Goal: Transaction & Acquisition: Book appointment/travel/reservation

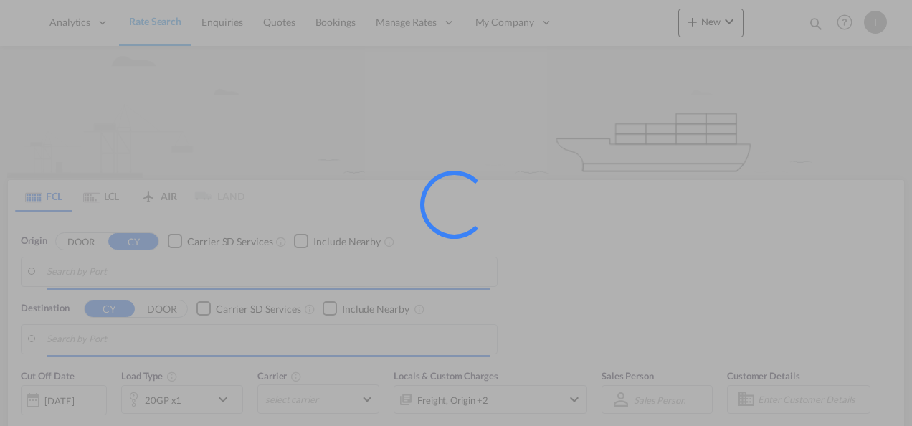
type input "Mundra, INMUN"
type input "[GEOGRAPHIC_DATA], [GEOGRAPHIC_DATA]"
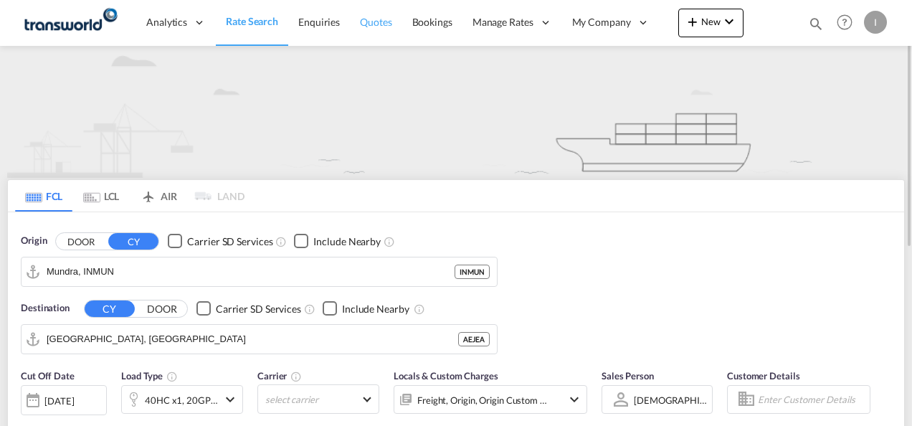
click at [380, 27] on span "Quotes" at bounding box center [376, 22] width 32 height 12
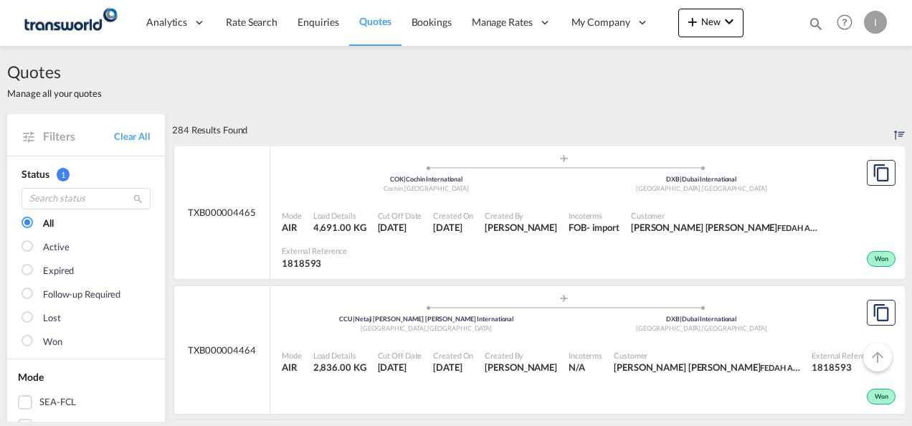
scroll to position [215, 0]
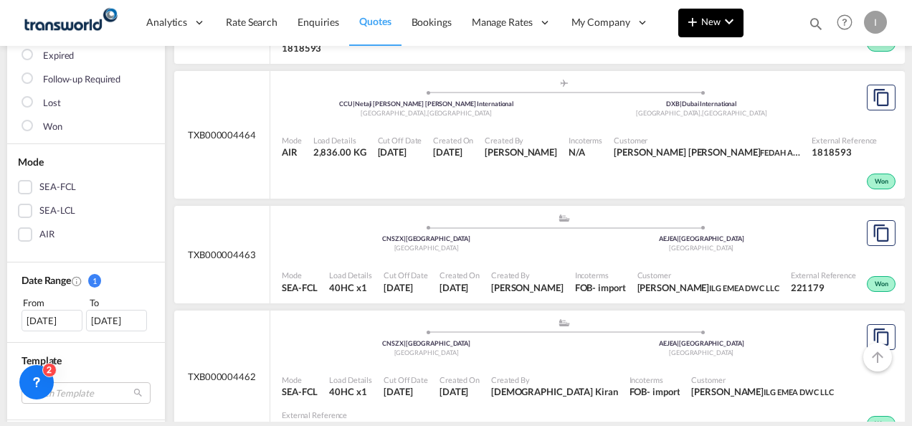
click at [733, 20] on md-icon "icon-chevron-down" at bounding box center [728, 21] width 17 height 17
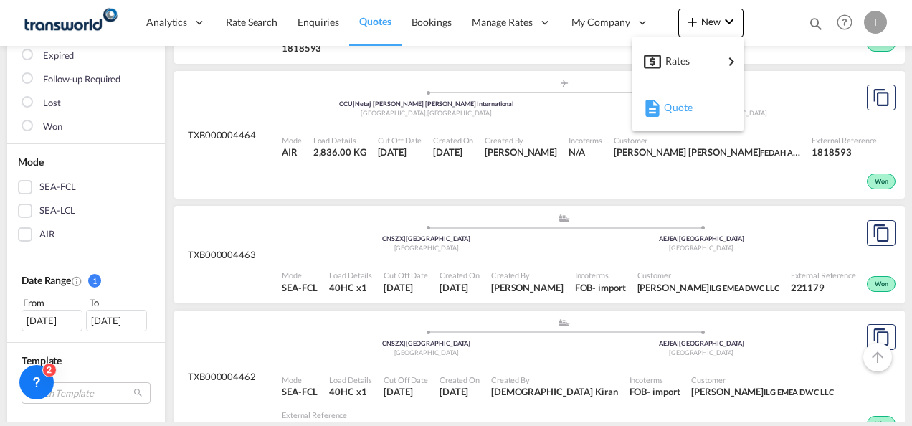
click at [680, 105] on span "Quote" at bounding box center [672, 107] width 16 height 29
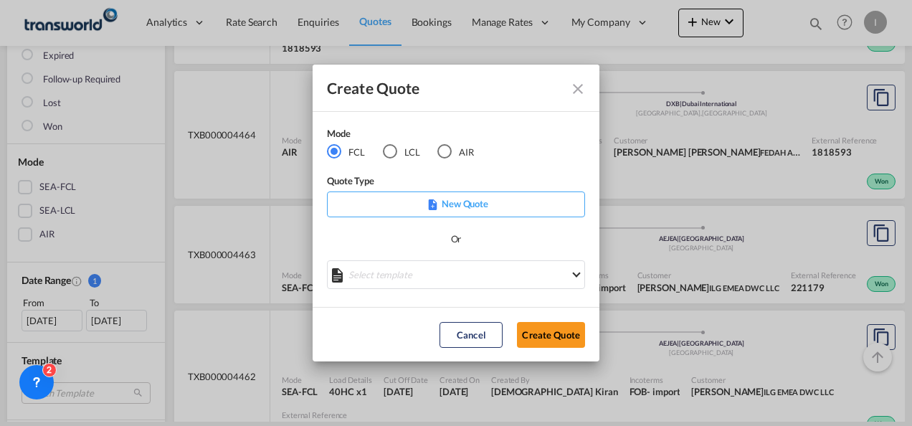
click at [452, 153] on md-radio-button "AIR" at bounding box center [455, 152] width 37 height 16
click at [534, 320] on md-dialog-actions "Cancel Create Quote" at bounding box center [456, 334] width 287 height 54
click at [536, 335] on button "Create Quote" at bounding box center [551, 335] width 68 height 26
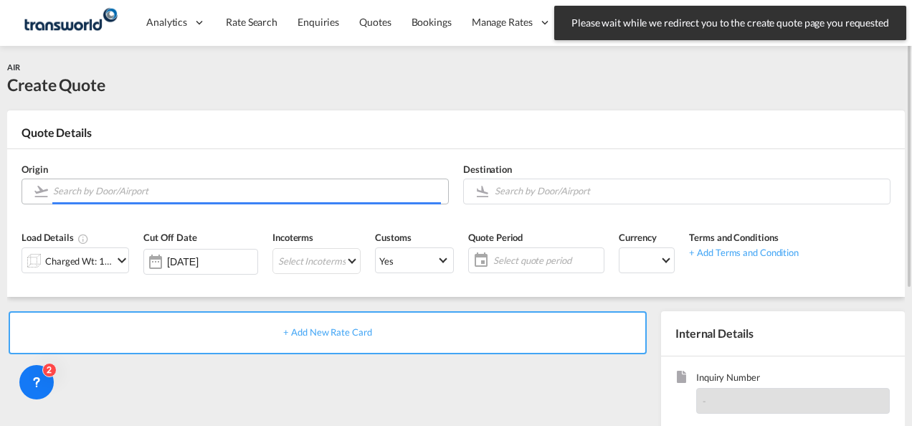
click at [184, 184] on input "Search by Door/Airport" at bounding box center [247, 190] width 388 height 25
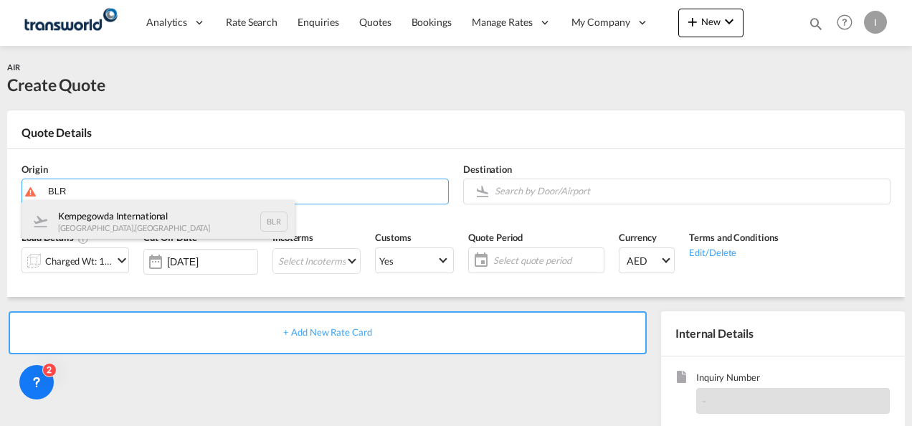
click at [166, 227] on div "Kempegowda International [GEOGRAPHIC_DATA] , [GEOGRAPHIC_DATA] BLR" at bounding box center [158, 221] width 272 height 43
type input "Kempegowda International, [GEOGRAPHIC_DATA], BLR"
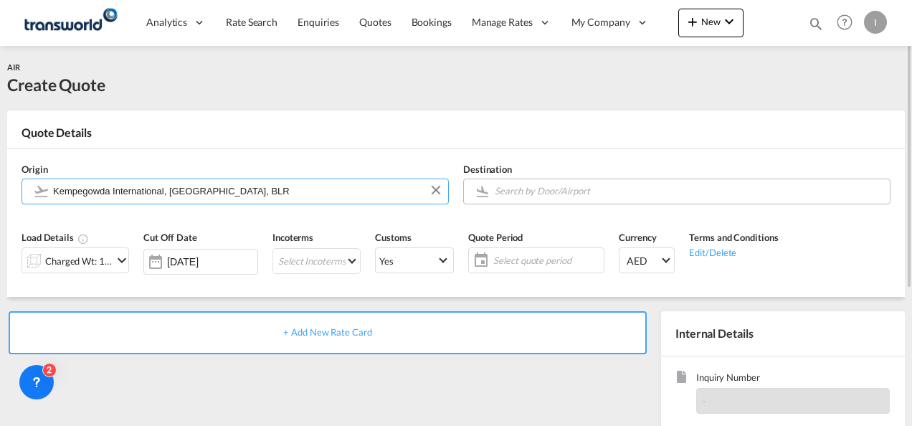
click at [513, 188] on input "Search by Door/Airport" at bounding box center [689, 190] width 388 height 25
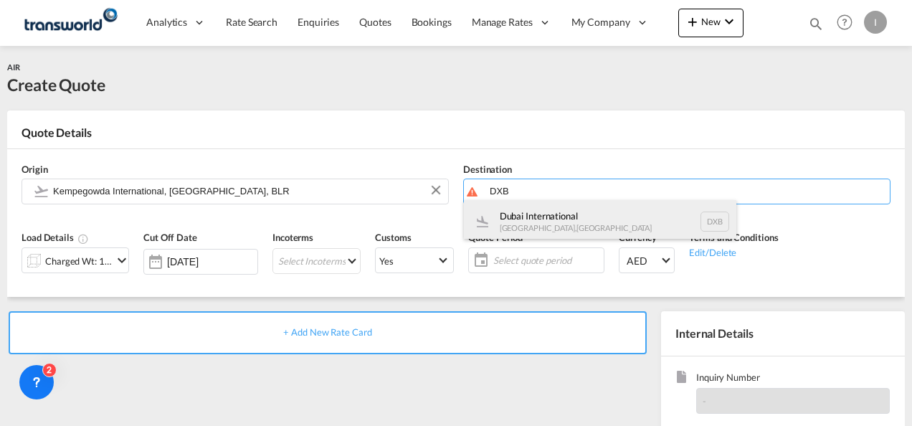
click at [528, 225] on div "Dubai International [GEOGRAPHIC_DATA] , [GEOGRAPHIC_DATA] DXB" at bounding box center [600, 221] width 272 height 43
type input "Dubai International, [GEOGRAPHIC_DATA], DXB"
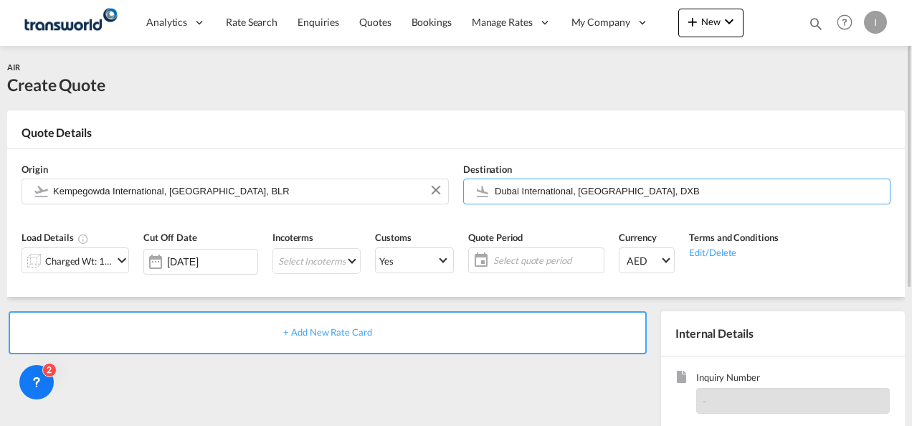
click at [88, 260] on div "Charged Wt: 1.00 KG" at bounding box center [78, 261] width 67 height 20
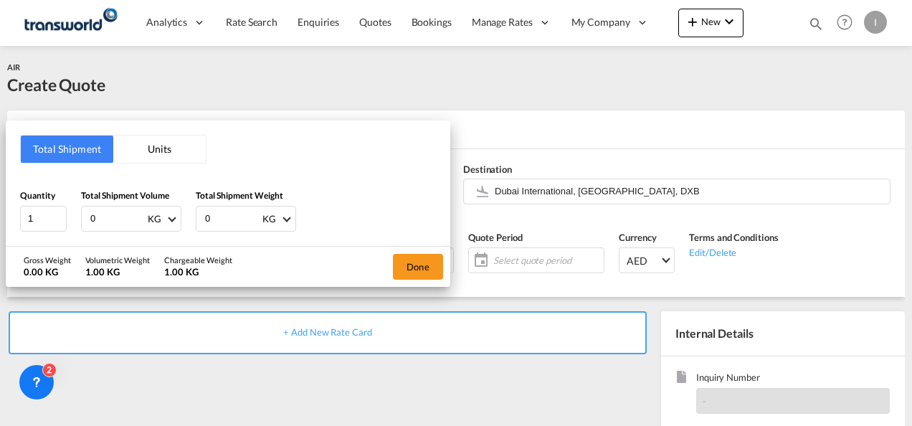
drag, startPoint x: 110, startPoint y: 216, endPoint x: 80, endPoint y: 216, distance: 29.4
click at [80, 216] on div "Quantity 1 Total Shipment Volume 0 KG CBM CFT KG LB Total Shipment Weight 0 KG …" at bounding box center [228, 210] width 416 height 43
type input "8"
click at [269, 234] on div "Total Shipment Units Quantity 1 Total Shipment Volume 8 KG CBM CFT KG LB Total …" at bounding box center [228, 182] width 444 height 125
drag, startPoint x: 269, startPoint y: 234, endPoint x: 171, endPoint y: 219, distance: 99.2
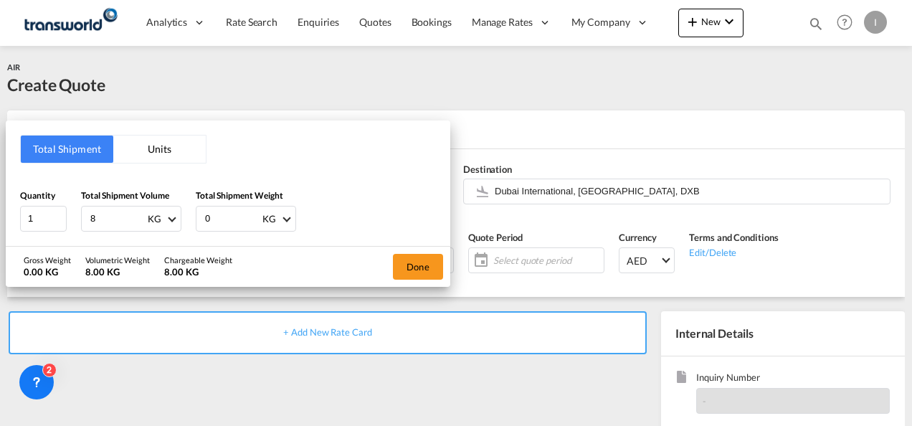
click at [180, 219] on div "Quantity 1 Total Shipment Volume 8 KG CBM CFT KG LB Total Shipment Weight 0 KG …" at bounding box center [228, 210] width 416 height 43
type input "8"
click at [411, 270] on button "Done" at bounding box center [418, 267] width 50 height 26
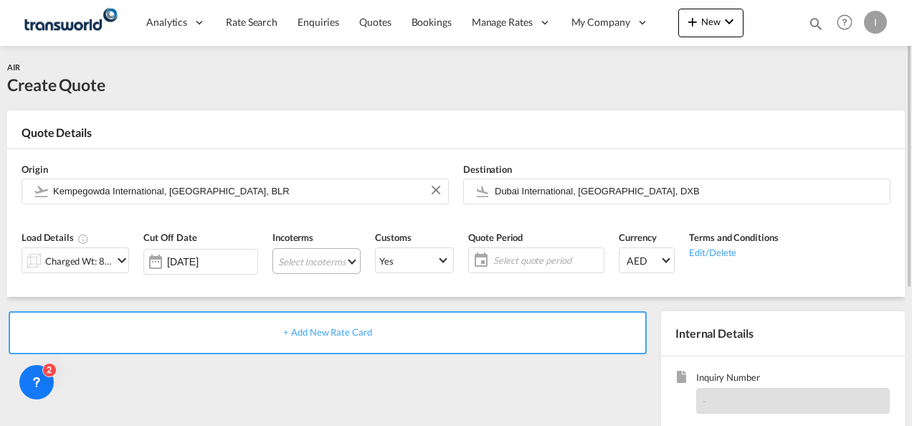
click at [308, 258] on md-select "Select Incoterms DDP - export Delivery Duty Paid DPU - import Delivery at Place…" at bounding box center [316, 261] width 88 height 26
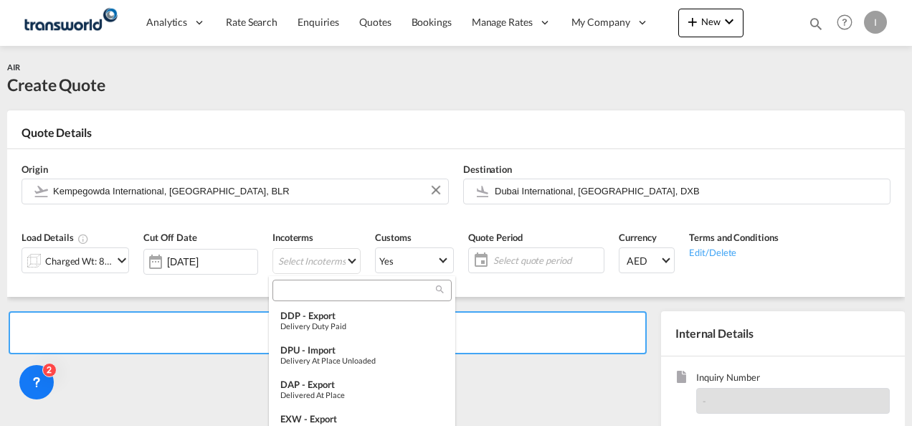
click at [303, 284] on input "search" at bounding box center [356, 290] width 159 height 13
type input "F"
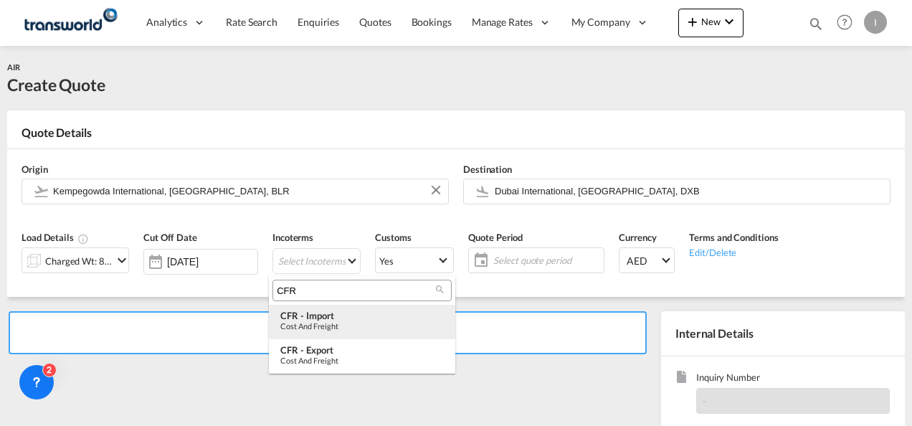
type input "CFR"
click at [325, 320] on div "CFR - import" at bounding box center [361, 315] width 163 height 11
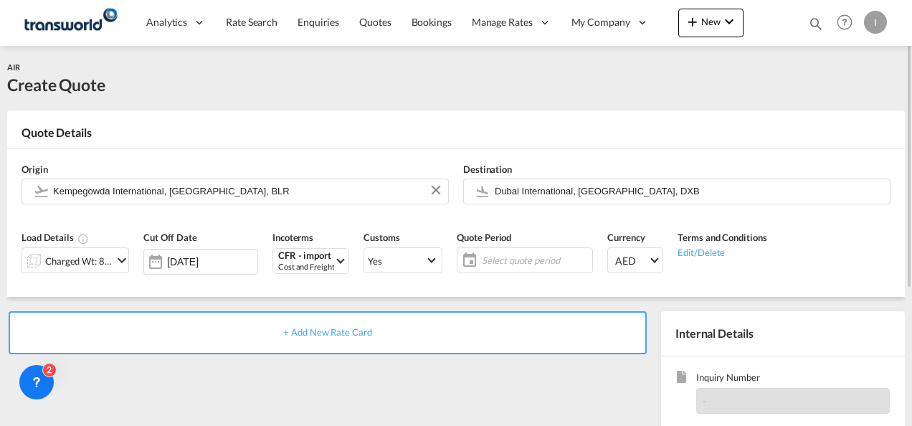
click at [482, 259] on span "Select quote period" at bounding box center [535, 260] width 107 height 13
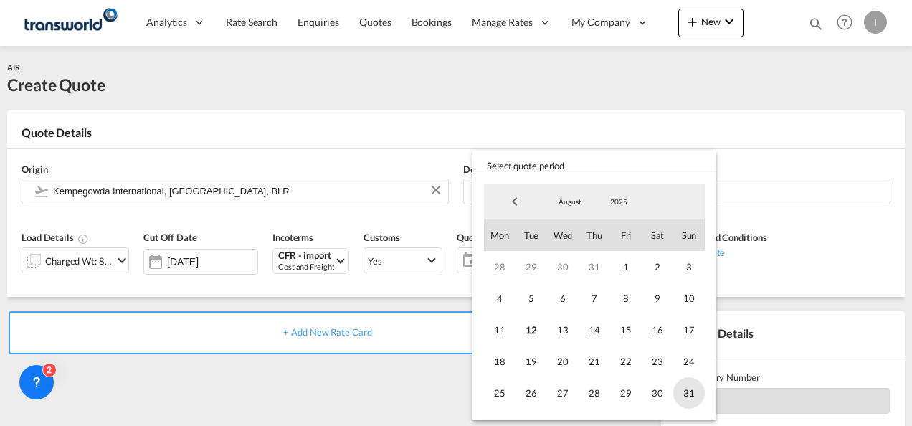
click at [679, 391] on span "31" at bounding box center [689, 393] width 32 height 32
click at [364, 389] on md-backdrop at bounding box center [456, 213] width 912 height 426
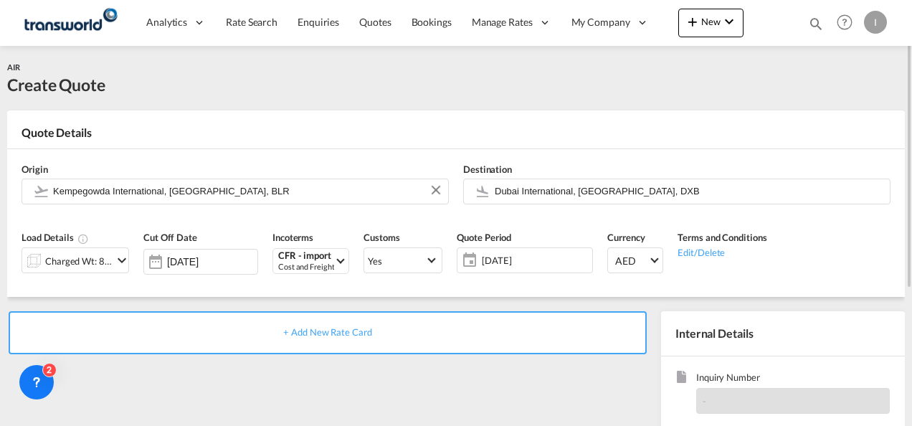
scroll to position [202, 0]
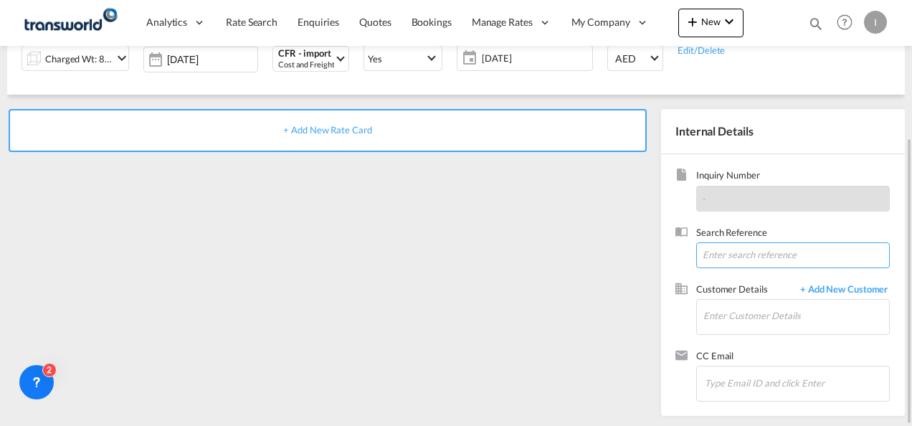
click at [768, 266] on input at bounding box center [793, 255] width 194 height 26
paste input "S2501246726"
type input "S2501246726"
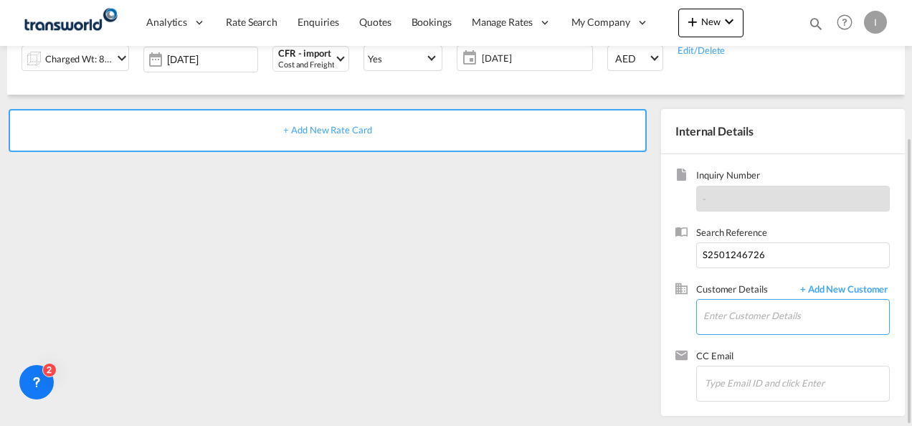
click at [725, 308] on input "Enter Customer Details" at bounding box center [796, 316] width 186 height 32
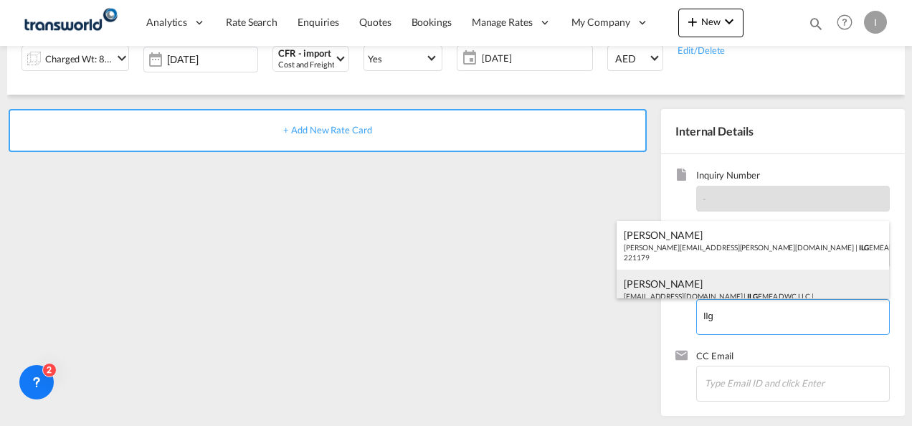
click at [674, 280] on div "[PERSON_NAME] [EMAIL_ADDRESS][DOMAIN_NAME] | ILG EMEA DWC LLC | 221179" at bounding box center [752, 294] width 272 height 49
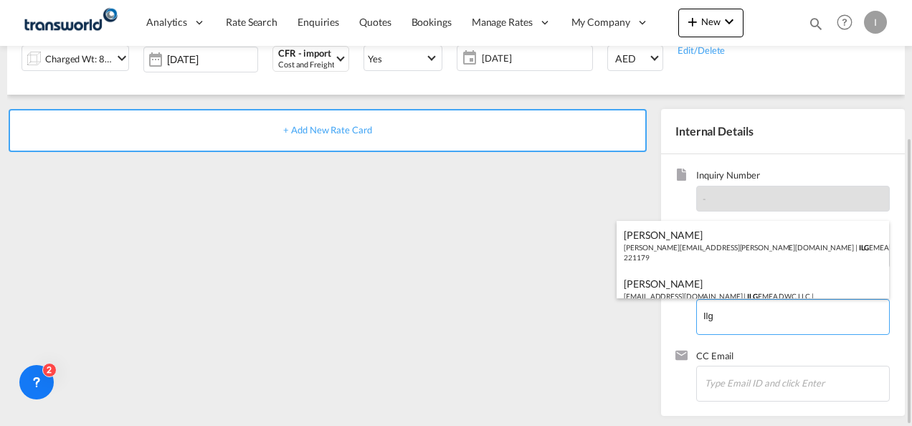
type input "ILG EMEA DWC LLC, [PERSON_NAME], [EMAIL_ADDRESS][DOMAIN_NAME]"
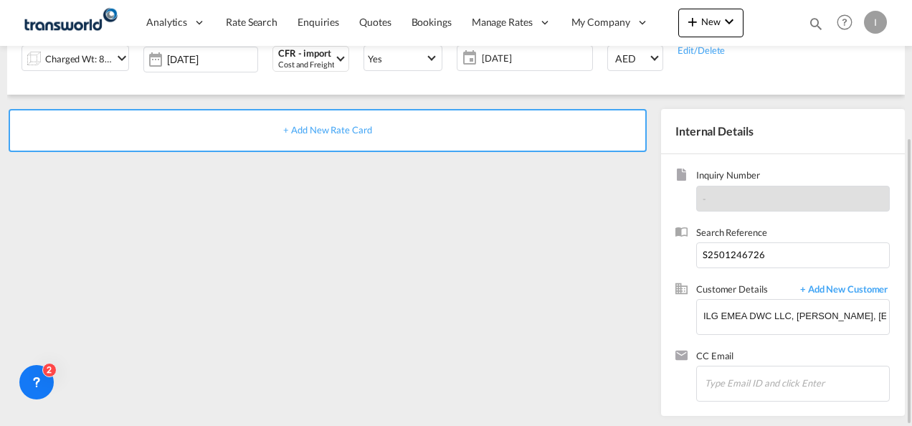
click at [335, 131] on span "+ Add New Rate Card" at bounding box center [327, 129] width 88 height 11
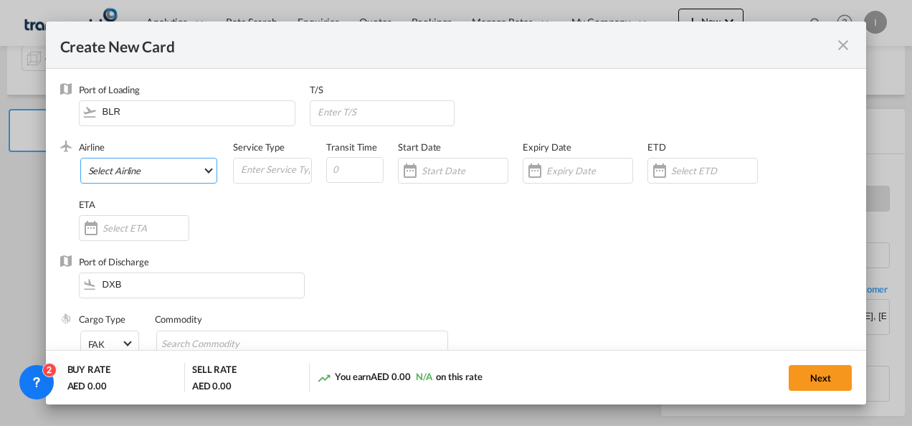
click at [127, 168] on md-select "Select Airline AIR EXPRESS S.A. (1166- / -) CMA CGM Air Cargo (1140-2C / -) DDW…" at bounding box center [149, 171] width 138 height 26
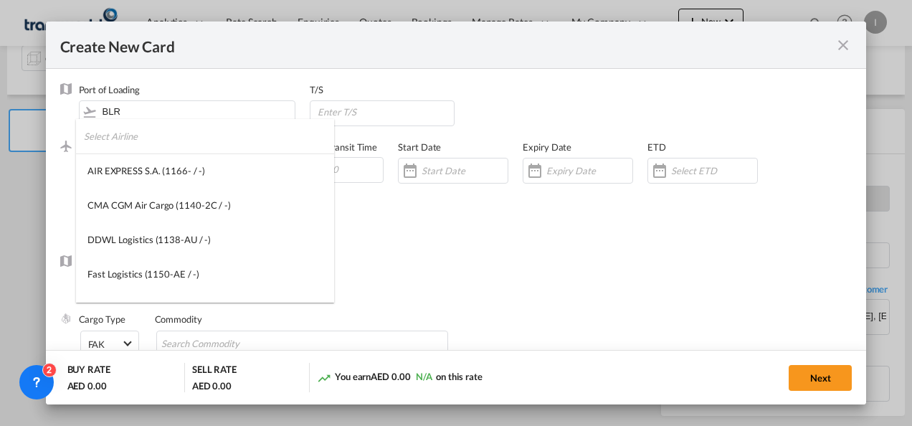
click at [122, 136] on input "search" at bounding box center [209, 136] width 250 height 34
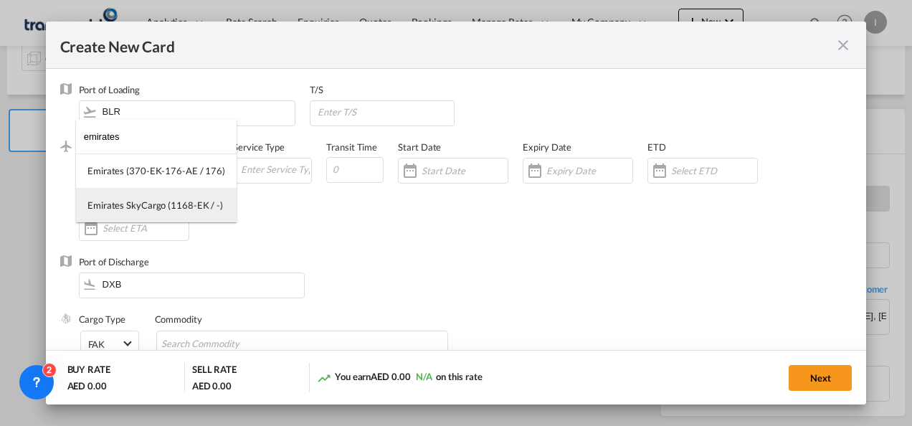
type input "emirates"
click at [129, 199] on div "Emirates SkyCargo (1168-EK / -)" at bounding box center [154, 205] width 135 height 13
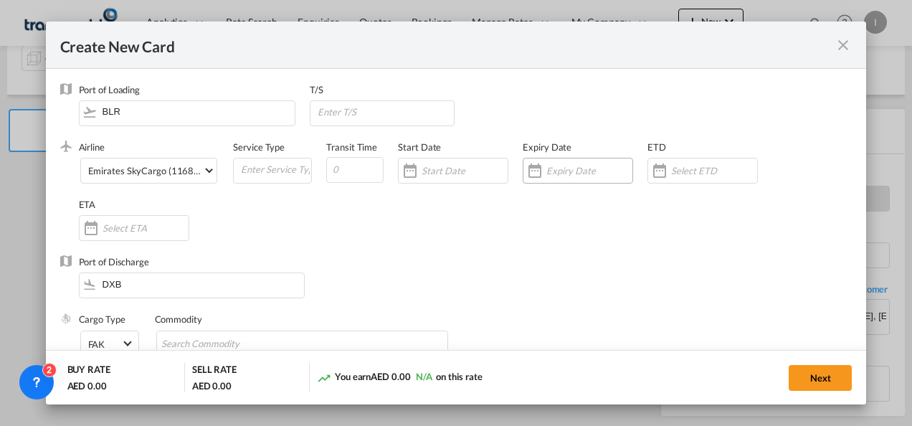
click at [551, 165] on input "Create New CardPort ..." at bounding box center [589, 170] width 86 height 11
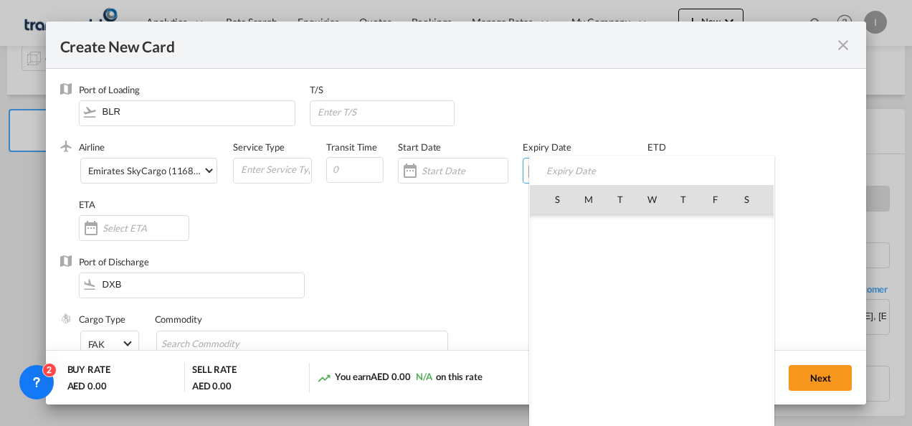
scroll to position [331858, 0]
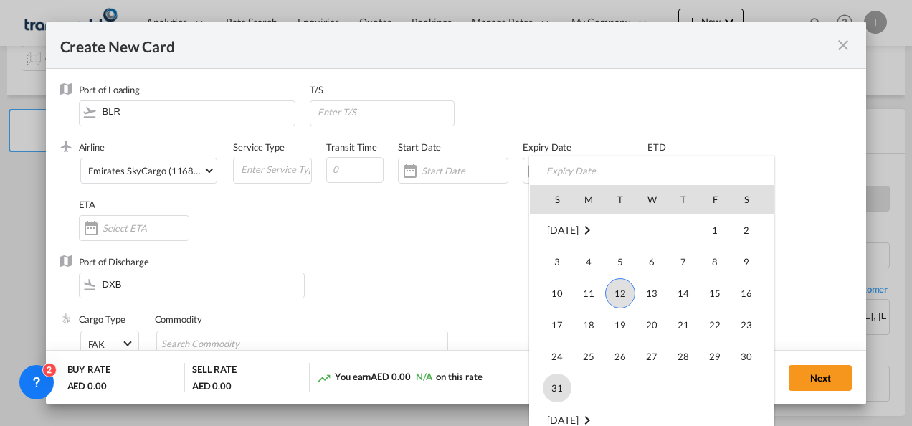
click at [561, 391] on span "31" at bounding box center [557, 387] width 29 height 29
type input "[DATE]"
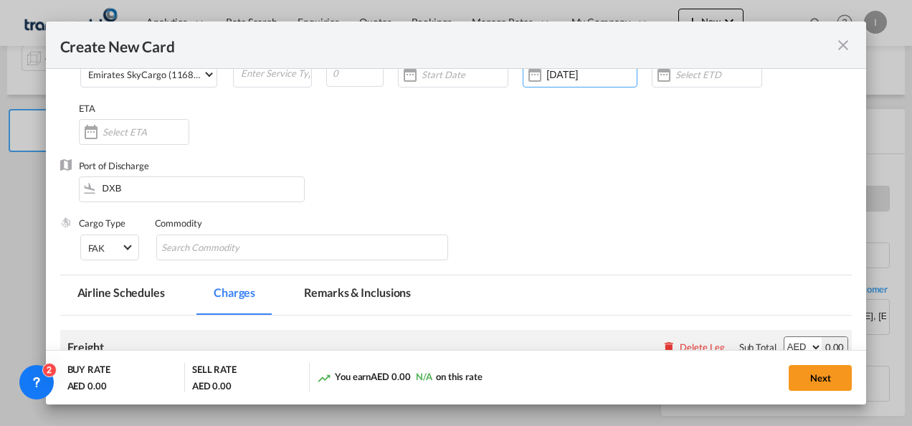
scroll to position [143, 0]
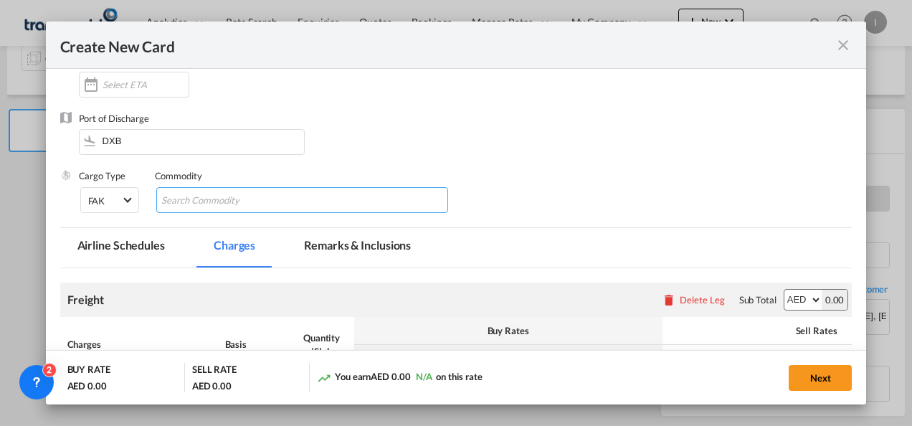
click at [191, 200] on input "Search Commodity" at bounding box center [226, 200] width 131 height 23
type input "General Cargo"
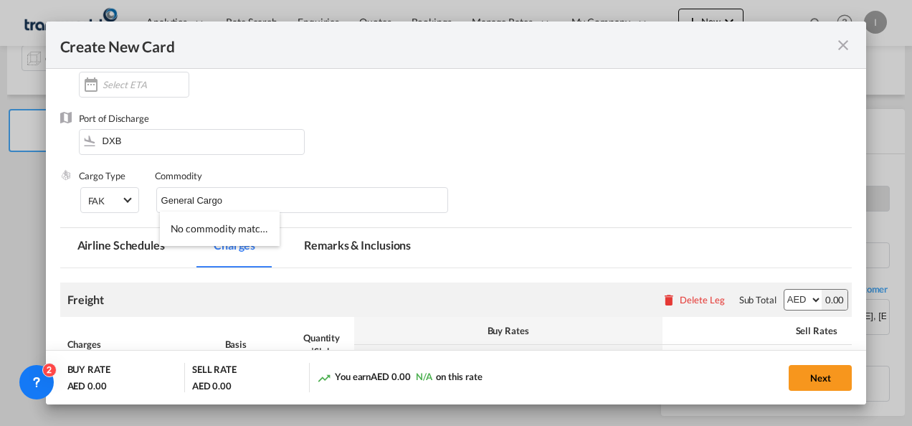
click at [443, 152] on div "Port of Discharge DXB" at bounding box center [456, 140] width 792 height 57
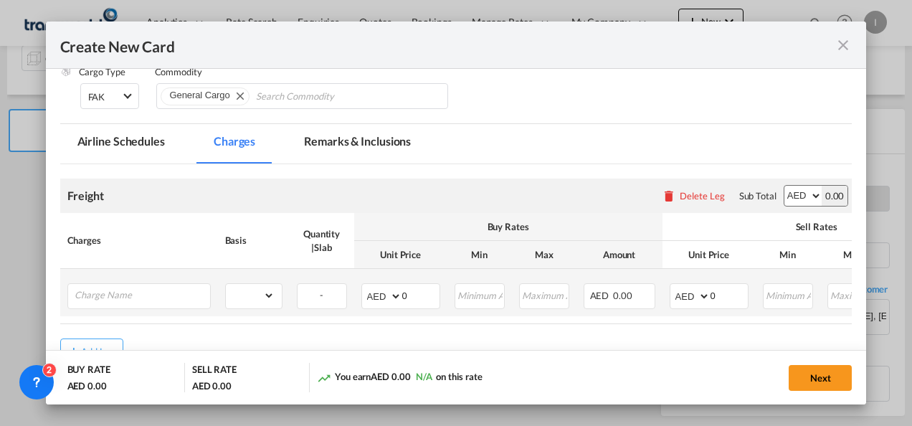
scroll to position [287, 0]
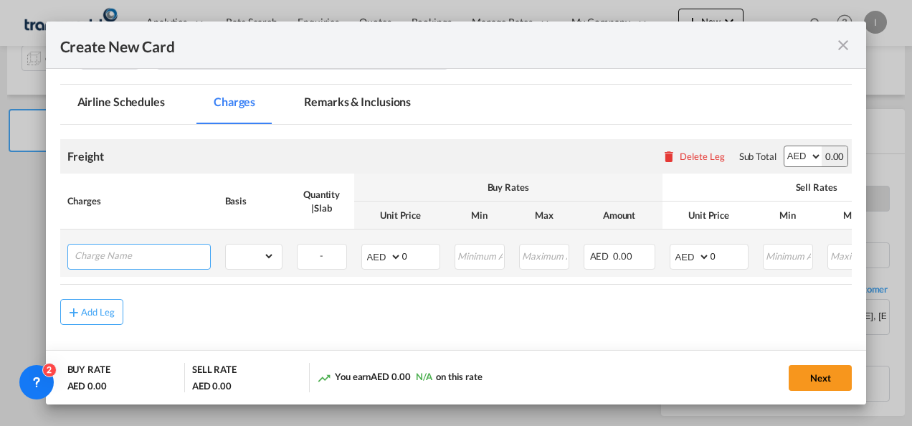
click at [148, 256] on input "Charge Name" at bounding box center [142, 255] width 135 height 22
type input "D"
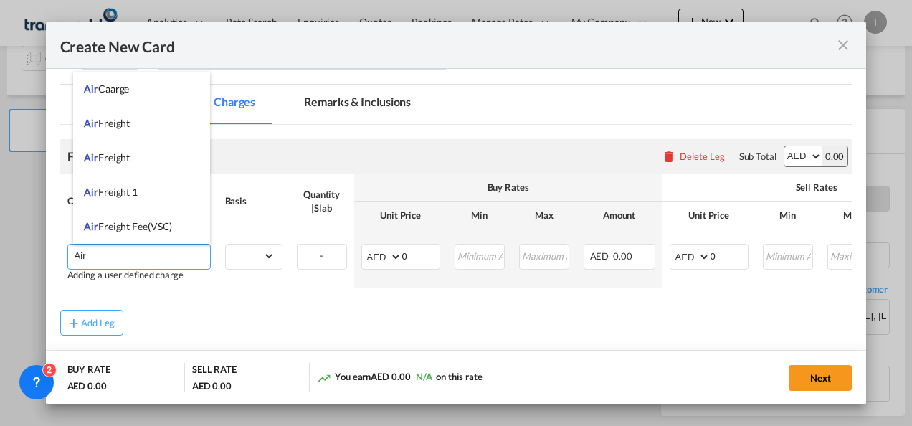
click at [121, 120] on span "Air Freight" at bounding box center [107, 123] width 46 height 12
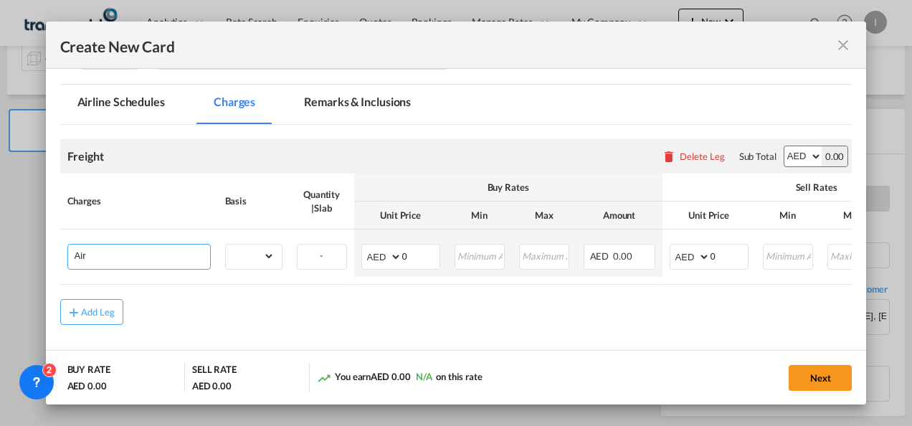
type input "Air Freight"
click at [251, 252] on select "gross_weight volumetric_weight per_shipment per_bl per_km % on air freight per_…" at bounding box center [250, 255] width 49 height 23
select select "per_shipment"
click at [226, 244] on select "gross_weight volumetric_weight per_shipment per_bl per_km % on air freight per_…" at bounding box center [250, 255] width 49 height 23
drag, startPoint x: 404, startPoint y: 255, endPoint x: 393, endPoint y: 254, distance: 11.6
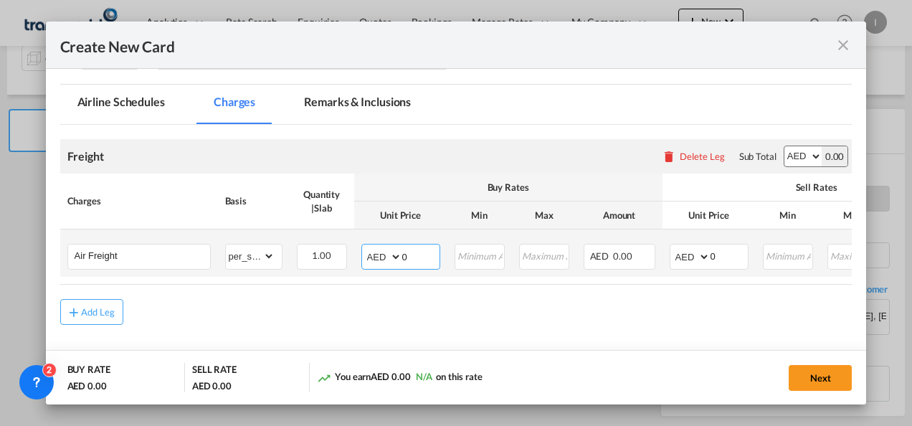
click at [393, 254] on md-input-container "AED AFN ALL AMD ANG AOA ARS AUD AWG AZN BAM BBD BDT BGN BHD BIF BMD BND [PERSON…" at bounding box center [400, 257] width 79 height 26
type input "800"
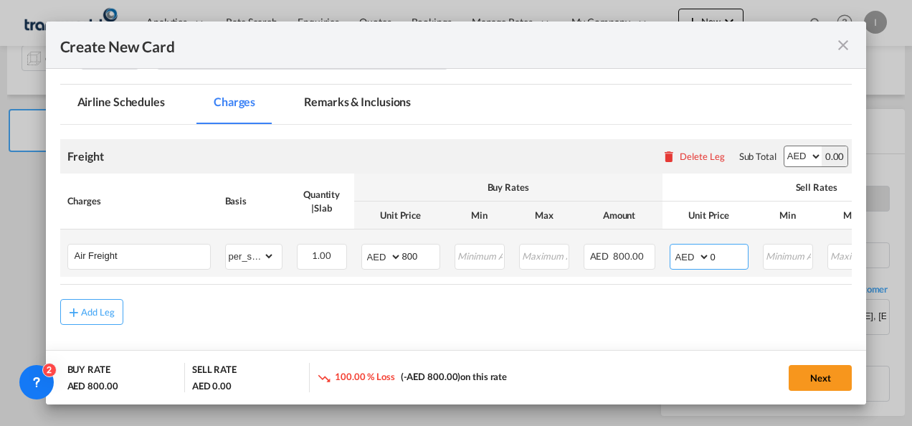
drag, startPoint x: 717, startPoint y: 251, endPoint x: 690, endPoint y: 249, distance: 27.3
click at [692, 251] on md-input-container "AED AFN ALL AMD ANG AOA ARS AUD AWG AZN BAM BBD BDT BGN BHD BIF BMD BND [PERSON…" at bounding box center [709, 257] width 79 height 26
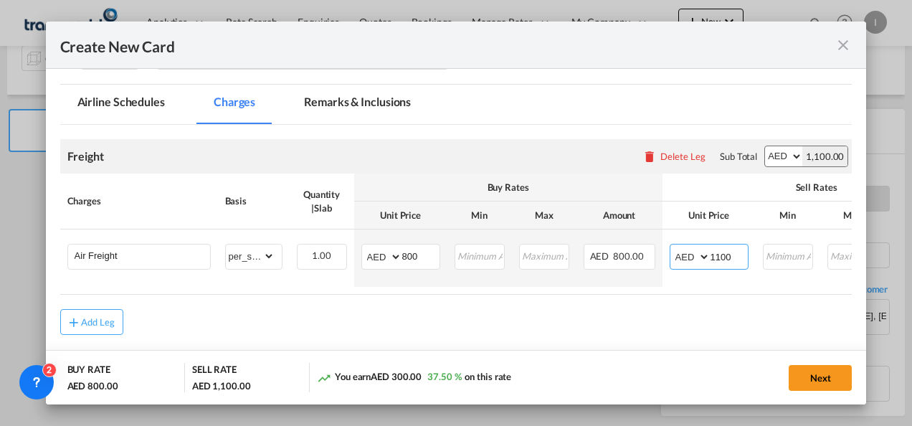
type input "1100"
click at [371, 345] on md-content "Freight Please enter leg name Leg Name Already Exists Delete Leg Sub Total AED …" at bounding box center [456, 258] width 792 height 266
click at [813, 367] on button "Next" at bounding box center [820, 378] width 63 height 26
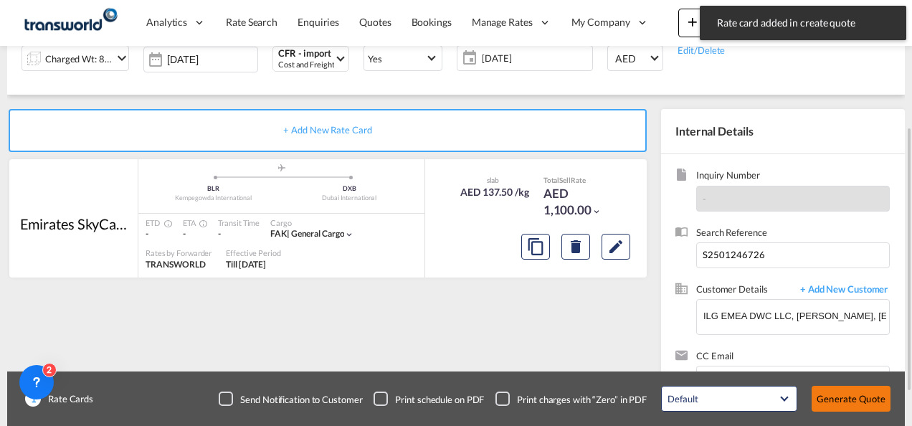
click at [846, 403] on button "Generate Quote" at bounding box center [850, 399] width 79 height 26
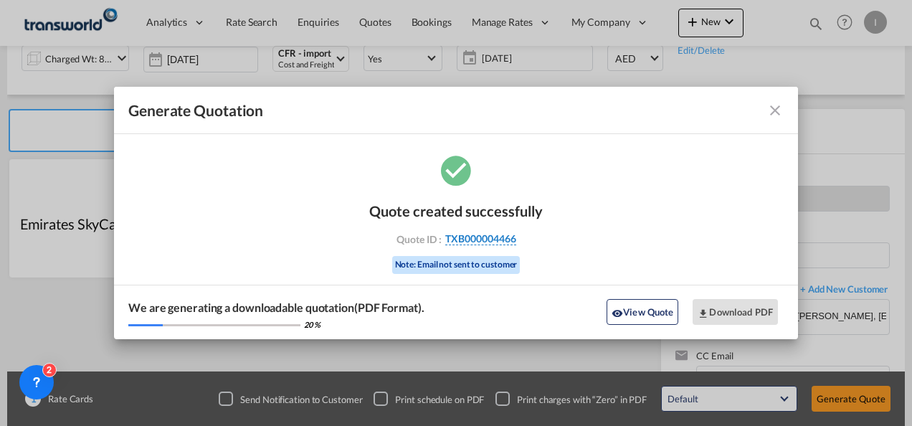
click at [467, 242] on span "TXB000004466" at bounding box center [480, 238] width 71 height 13
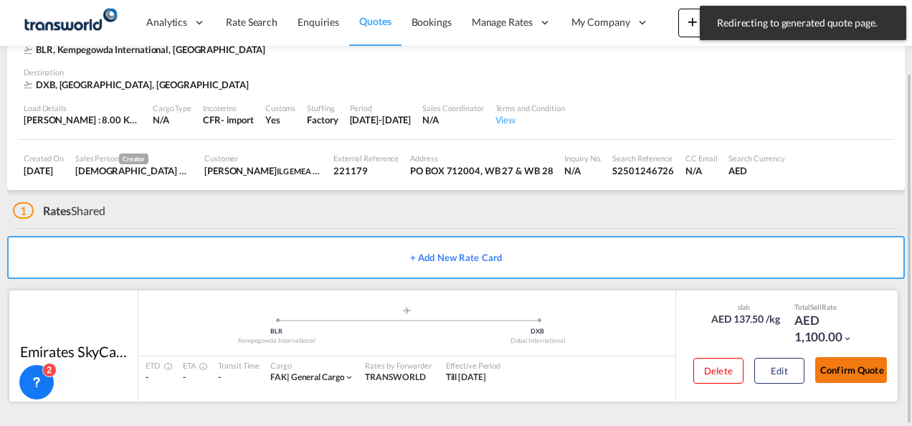
click at [827, 373] on button "Confirm Quote" at bounding box center [851, 370] width 72 height 26
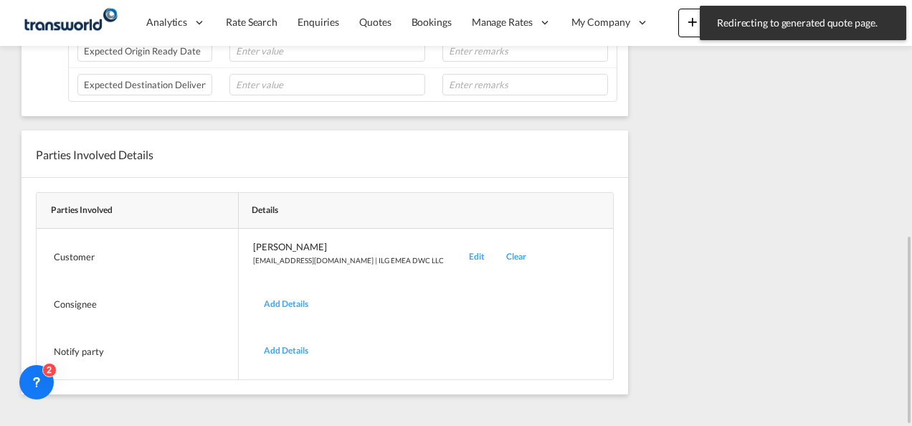
scroll to position [173, 0]
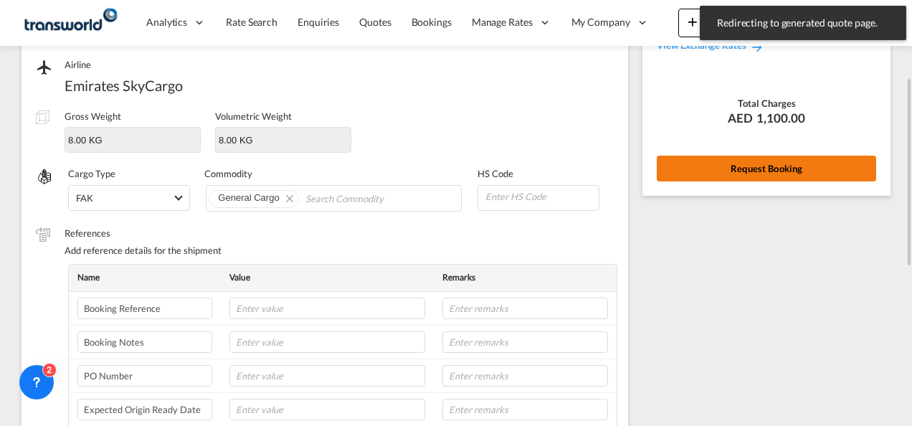
click at [682, 172] on button "Request Booking" at bounding box center [766, 169] width 219 height 26
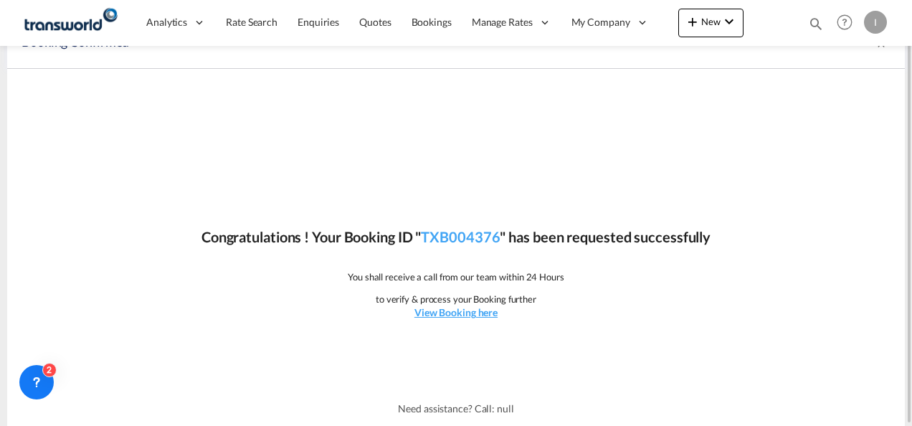
scroll to position [27, 0]
click at [483, 230] on link "TXB004376" at bounding box center [460, 237] width 79 height 17
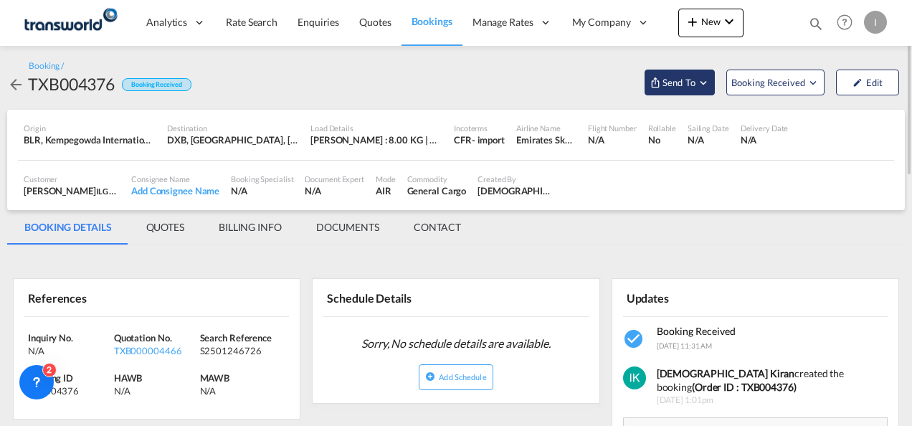
click at [685, 88] on span "Send To" at bounding box center [679, 82] width 36 height 14
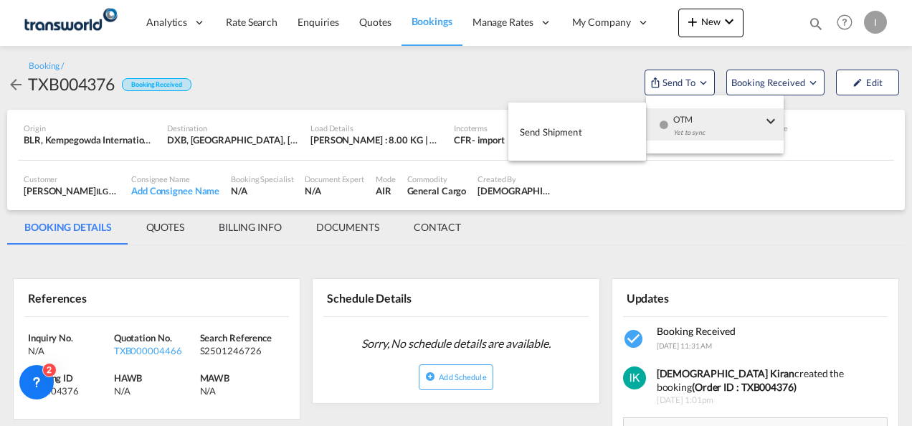
click at [682, 120] on span "OTM" at bounding box center [717, 114] width 89 height 13
click at [548, 135] on span "Send Shipment" at bounding box center [551, 131] width 62 height 23
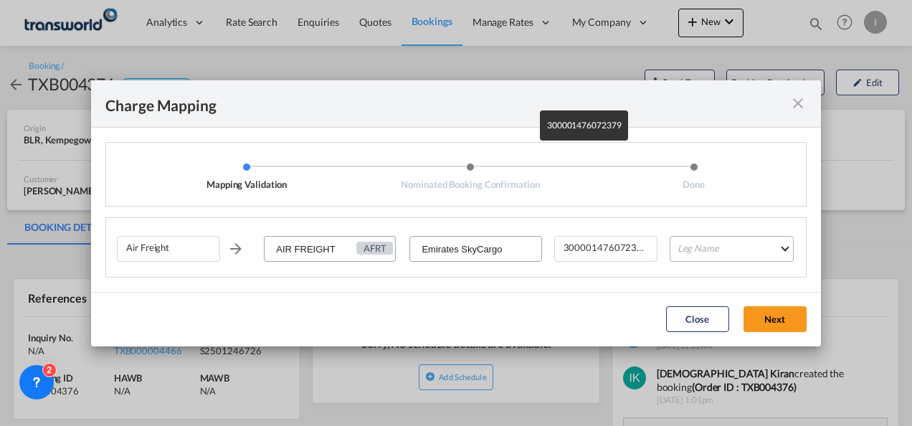
click at [725, 258] on md-select "Leg Name HANDLING ORIGIN HANDLING DESTINATION OTHERS TL PICK UP CUSTOMS ORIGIN …" at bounding box center [732, 249] width 124 height 26
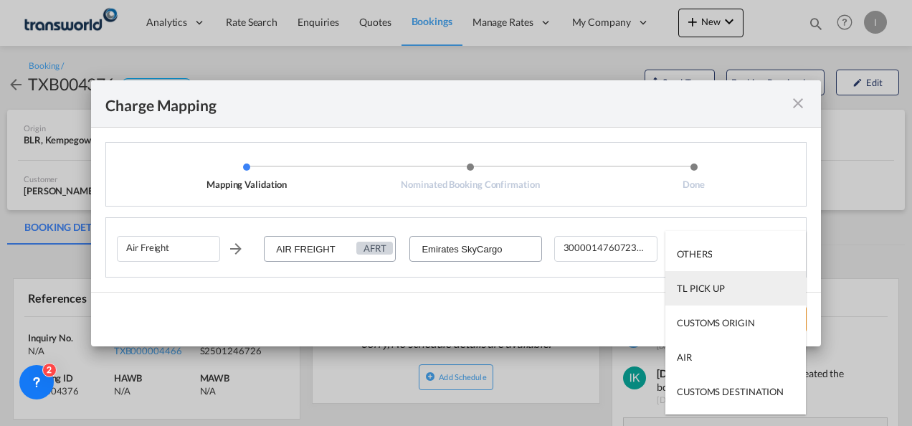
scroll to position [92, 0]
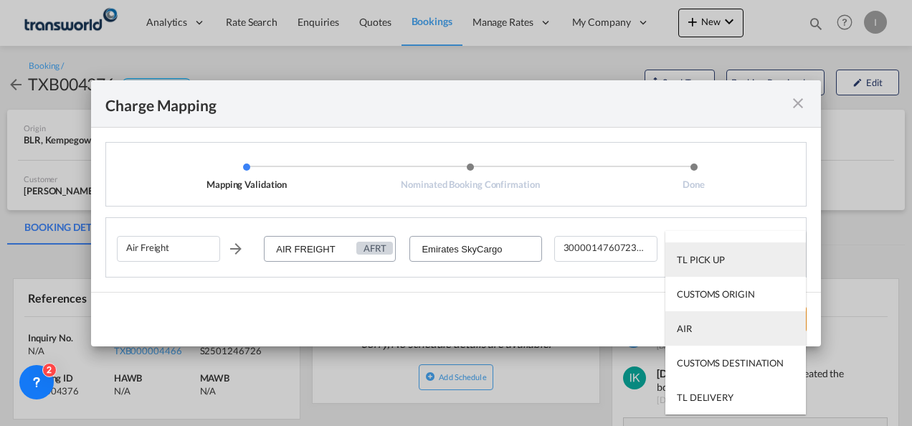
click at [702, 336] on md-option "AIR" at bounding box center [735, 328] width 140 height 34
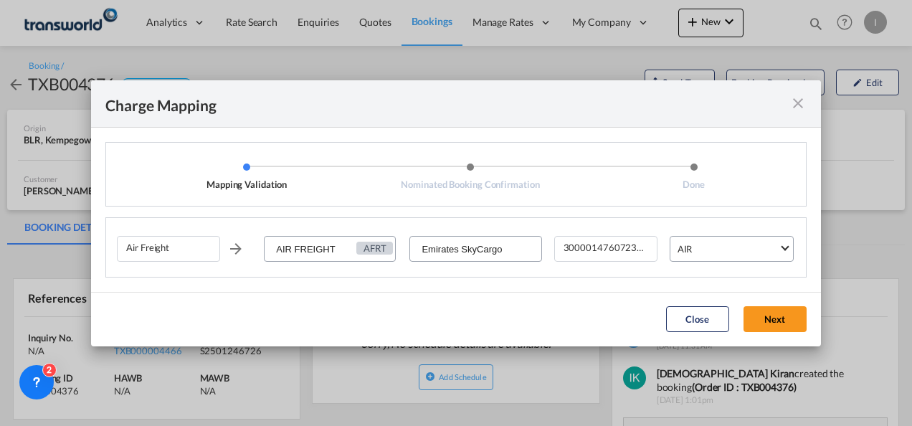
click at [775, 321] on button "Next" at bounding box center [774, 319] width 63 height 26
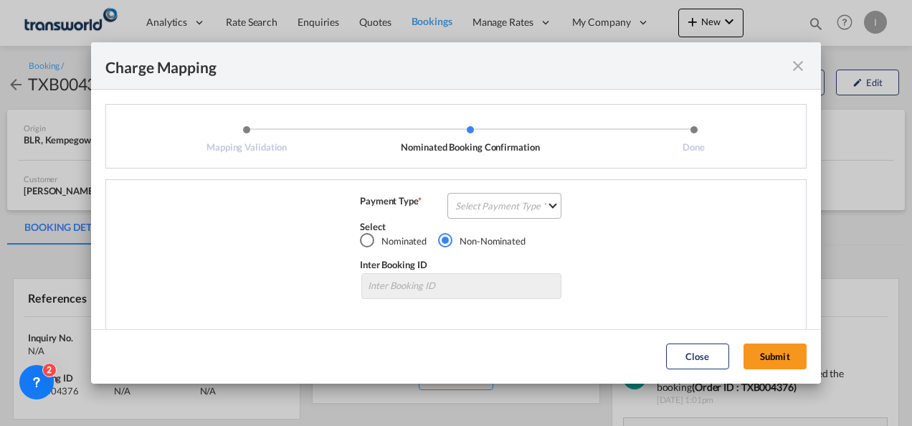
click at [493, 211] on md-select "Select Payment Type COLLECT PREPAID" at bounding box center [504, 206] width 114 height 26
click at [0, 0] on md-option "COLLECT" at bounding box center [0, 0] width 0 height 0
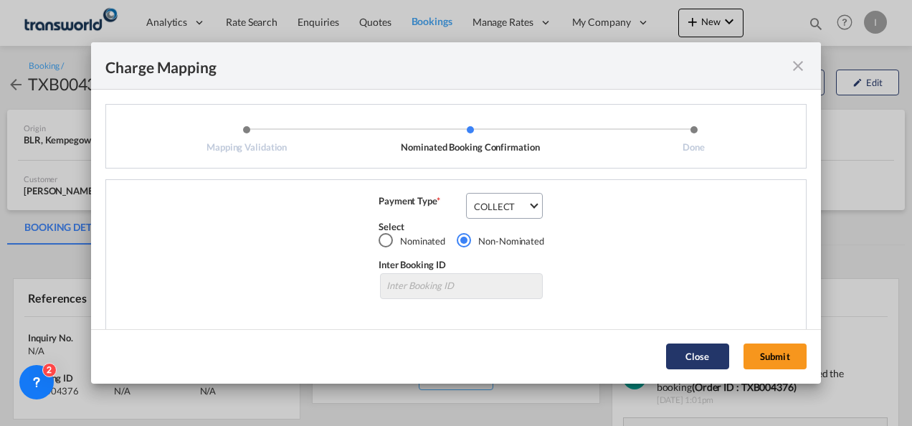
click at [770, 357] on button "Submit" at bounding box center [774, 356] width 63 height 26
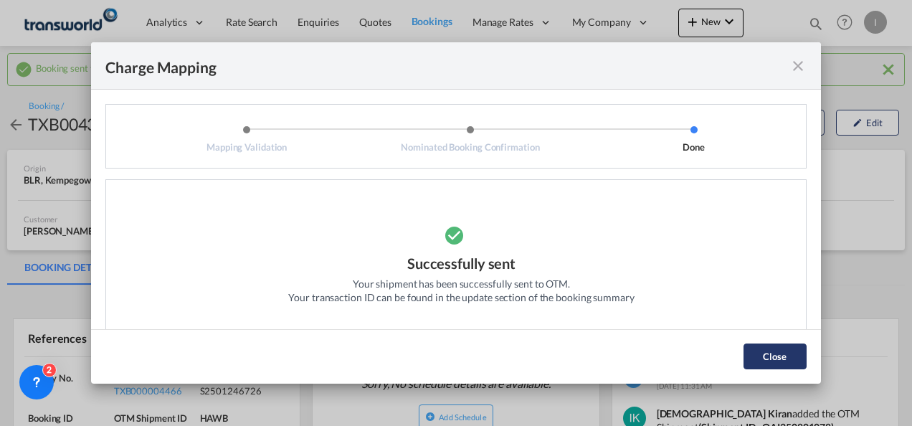
click at [786, 355] on button "Close" at bounding box center [774, 356] width 63 height 26
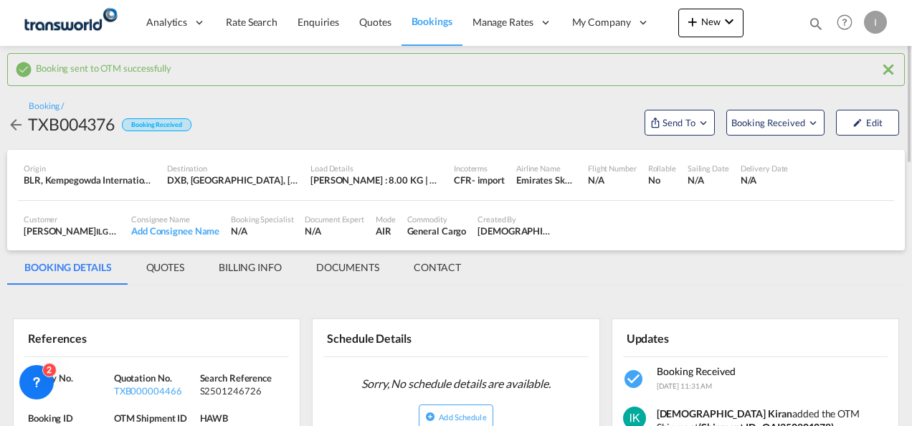
scroll to position [143, 0]
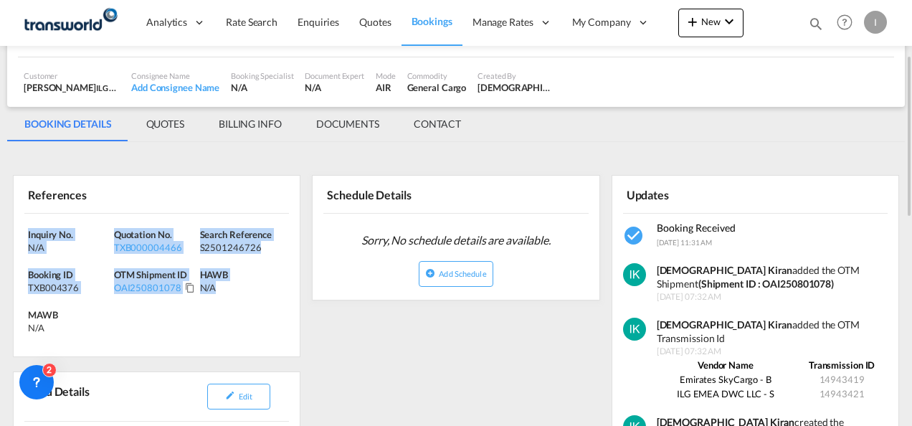
drag, startPoint x: 228, startPoint y: 301, endPoint x: 0, endPoint y: 232, distance: 238.1
click at [0, 232] on div "Booking sent to OTM successfully Booking / TXB004376 Booking Received Send To B…" at bounding box center [456, 424] width 912 height 1042
drag, startPoint x: 0, startPoint y: 232, endPoint x: 72, endPoint y: 239, distance: 72.0
copy div "Inquiry No. N/A Quotation No. TXB000004466 Search Reference S2501246726 Booking…"
